Goal: Check status: Check status

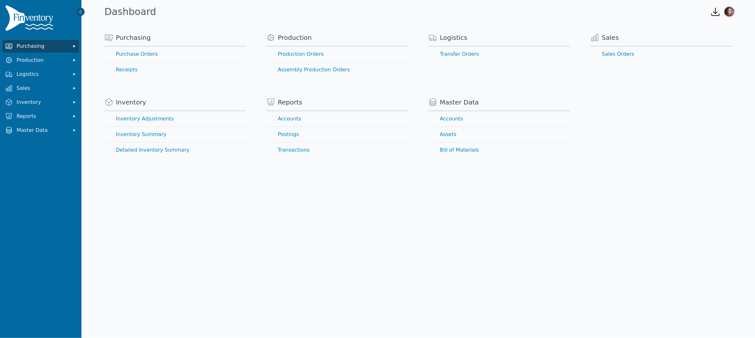
click at [36, 43] on span "Purchasing" at bounding box center [42, 46] width 51 height 8
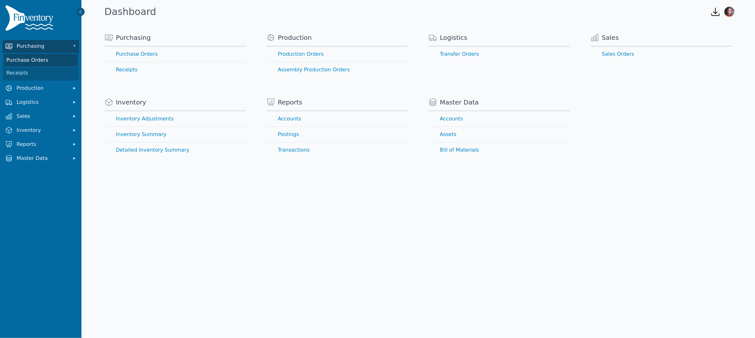
click at [35, 60] on link "Purchase Orders" at bounding box center [41, 60] width 74 height 13
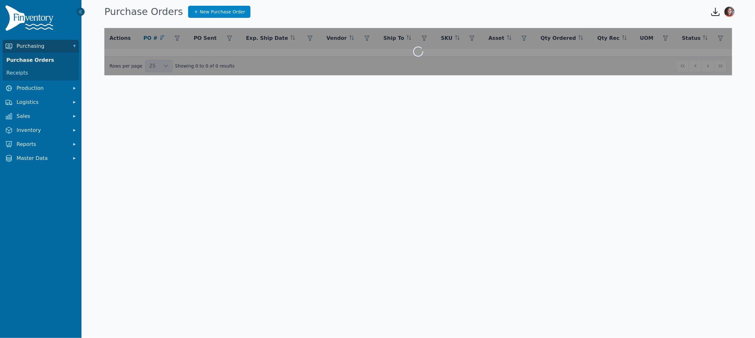
click at [147, 53] on div at bounding box center [418, 51] width 628 height 47
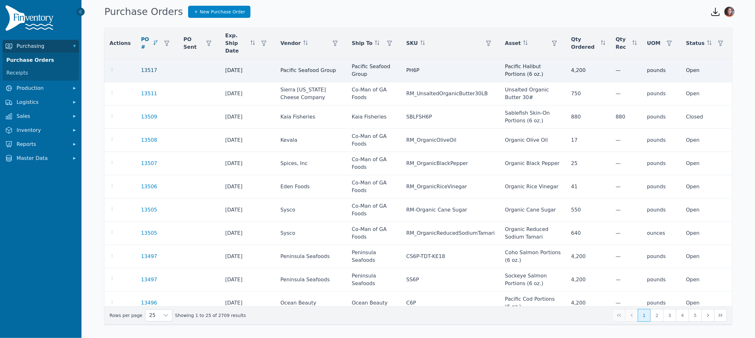
click at [143, 67] on link "13517" at bounding box center [149, 71] width 16 height 8
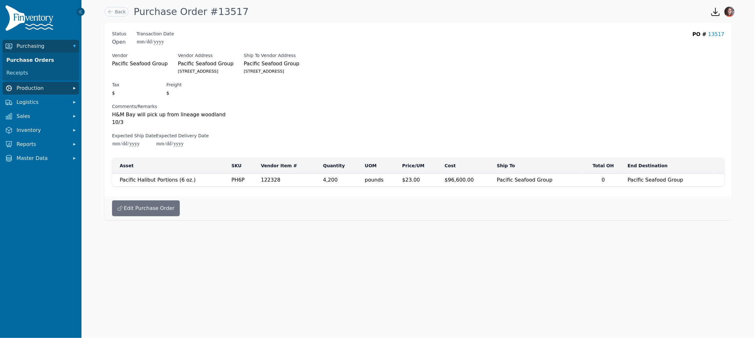
click at [29, 88] on span "Production" at bounding box center [42, 88] width 51 height 8
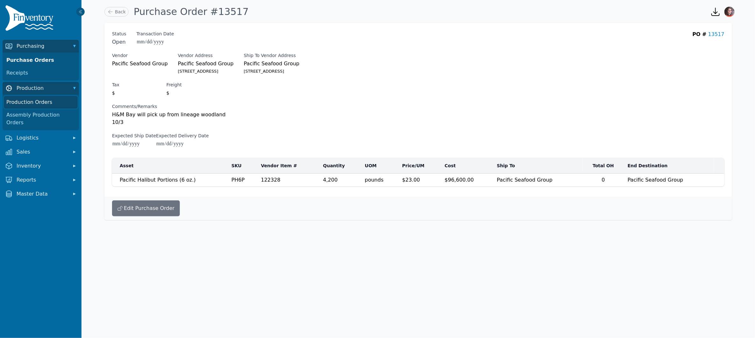
click at [32, 101] on link "Production Orders" at bounding box center [41, 102] width 74 height 13
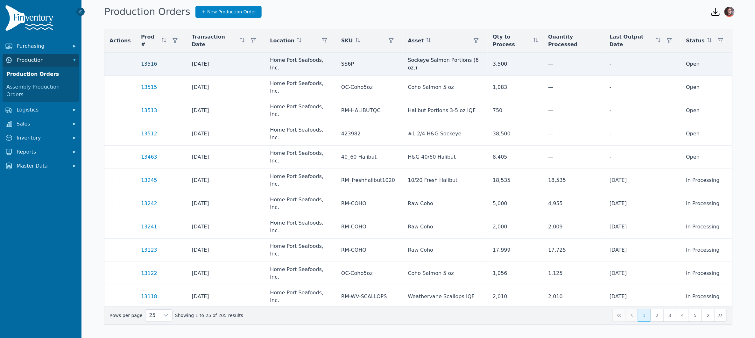
click at [146, 61] on link "13516" at bounding box center [149, 64] width 16 height 6
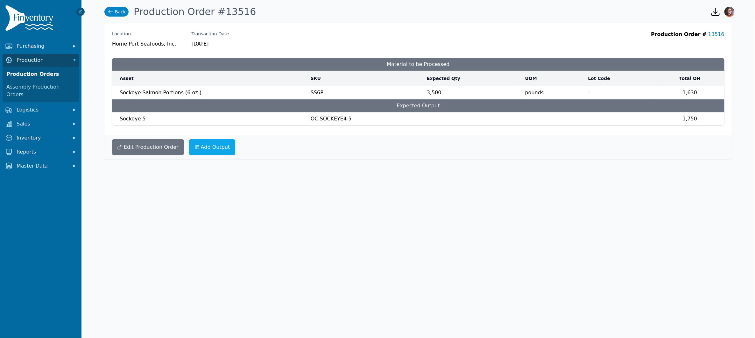
click at [122, 11] on link "Back" at bounding box center [116, 12] width 24 height 10
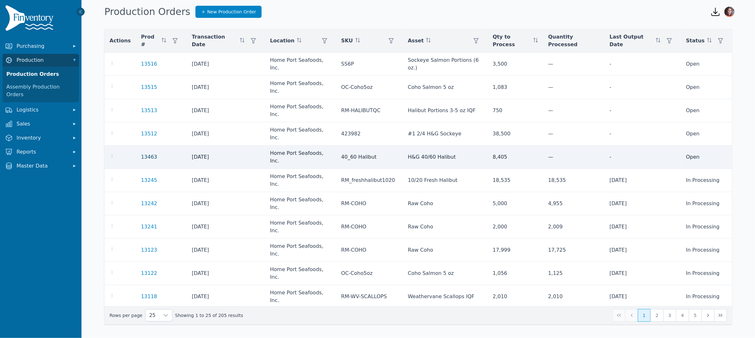
click at [148, 154] on link "13463" at bounding box center [149, 157] width 16 height 6
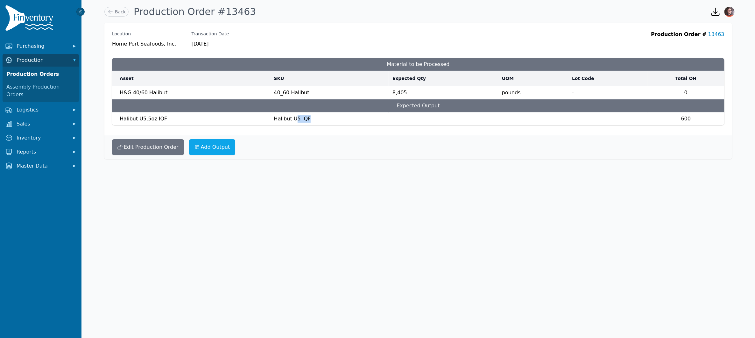
drag, startPoint x: 296, startPoint y: 119, endPoint x: 317, endPoint y: 121, distance: 20.4
click at [317, 121] on td "Halibut U5 IQF" at bounding box center [329, 118] width 118 height 13
drag, startPoint x: 139, startPoint y: 120, endPoint x: 160, endPoint y: 120, distance: 20.7
click at [160, 120] on span "Halibut U5.5oz IQF" at bounding box center [143, 119] width 47 height 6
click at [714, 32] on link "13463" at bounding box center [716, 34] width 16 height 6
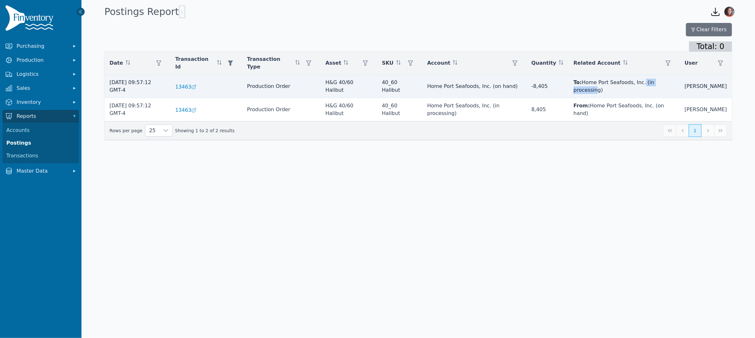
drag, startPoint x: 645, startPoint y: 82, endPoint x: 675, endPoint y: 83, distance: 29.9
click at [675, 83] on td "To: Home Port Seafoods, Inc. (in processing)" at bounding box center [623, 86] width 111 height 23
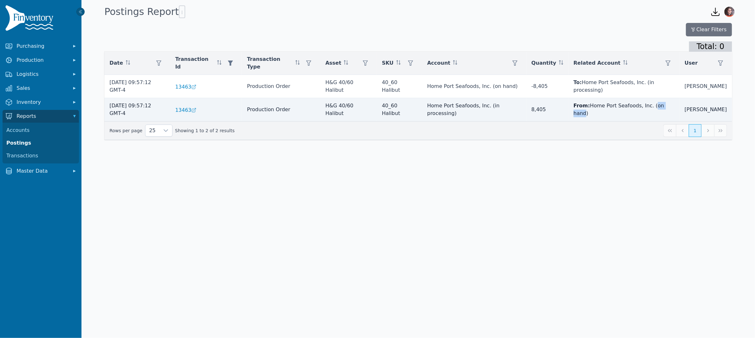
drag, startPoint x: 655, startPoint y: 99, endPoint x: 673, endPoint y: 99, distance: 18.2
click at [673, 99] on td "From: Home Port Seafoods, Inc. (on hand)" at bounding box center [623, 109] width 111 height 23
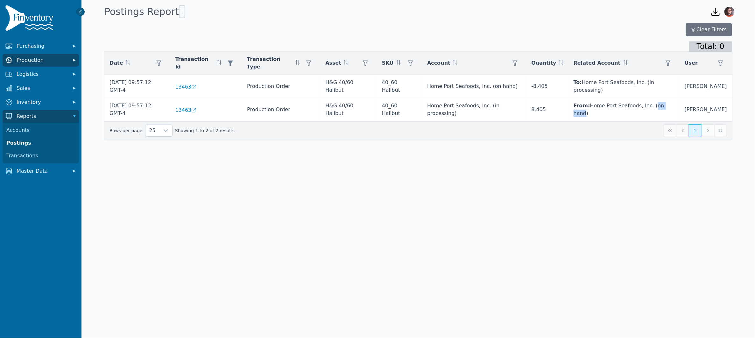
click at [24, 60] on span "Production" at bounding box center [42, 60] width 51 height 8
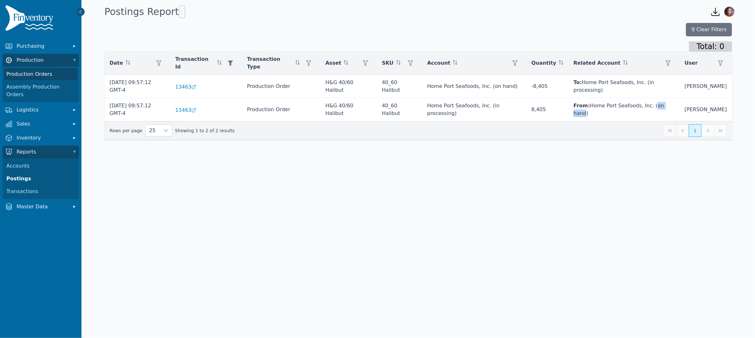
click at [53, 72] on link "Production Orders" at bounding box center [41, 74] width 74 height 13
